Goal: Register for event/course

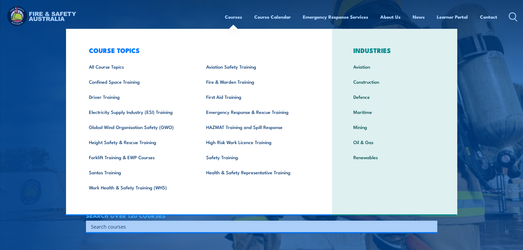
click at [237, 18] on link "Courses" at bounding box center [233, 17] width 17 height 15
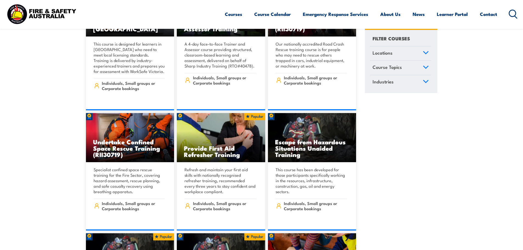
scroll to position [274, 0]
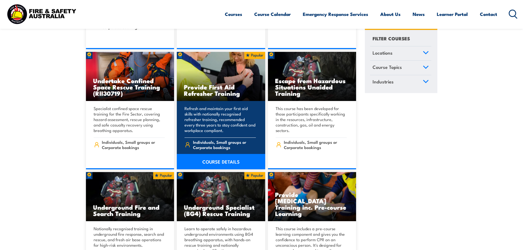
click at [214, 154] on link "COURSE DETAILS" at bounding box center [221, 161] width 88 height 15
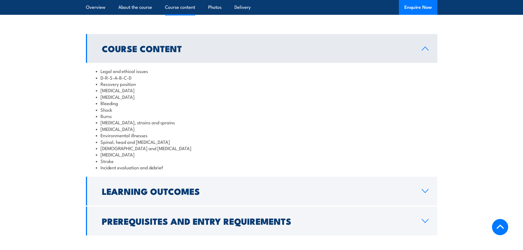
scroll to position [768, 0]
